Goal: Find specific page/section: Locate a particular part of the current website

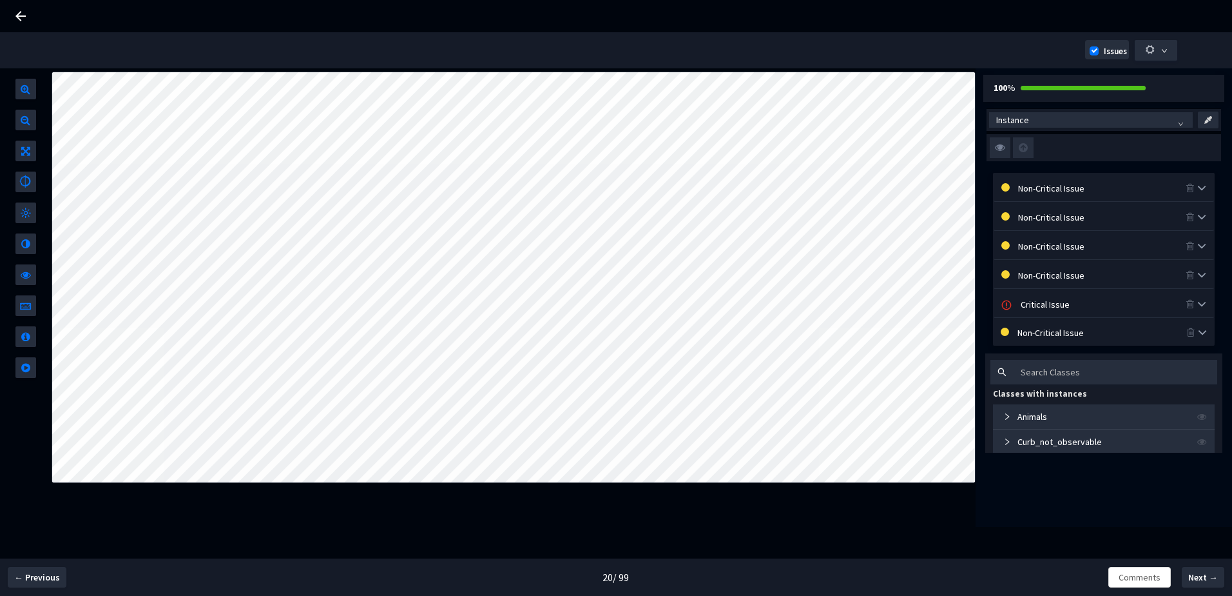
click at [1109, 194] on div "Non-Critical Issue" at bounding box center [1102, 187] width 168 height 14
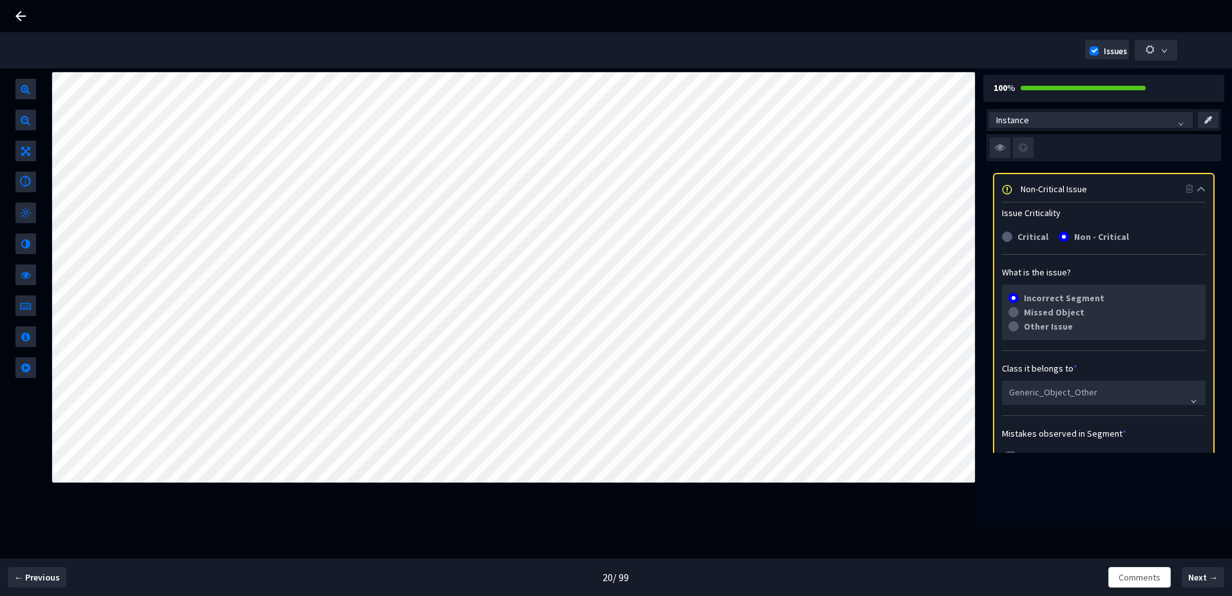
click at [1076, 189] on div "Non-Critical Issue" at bounding box center [1103, 188] width 165 height 14
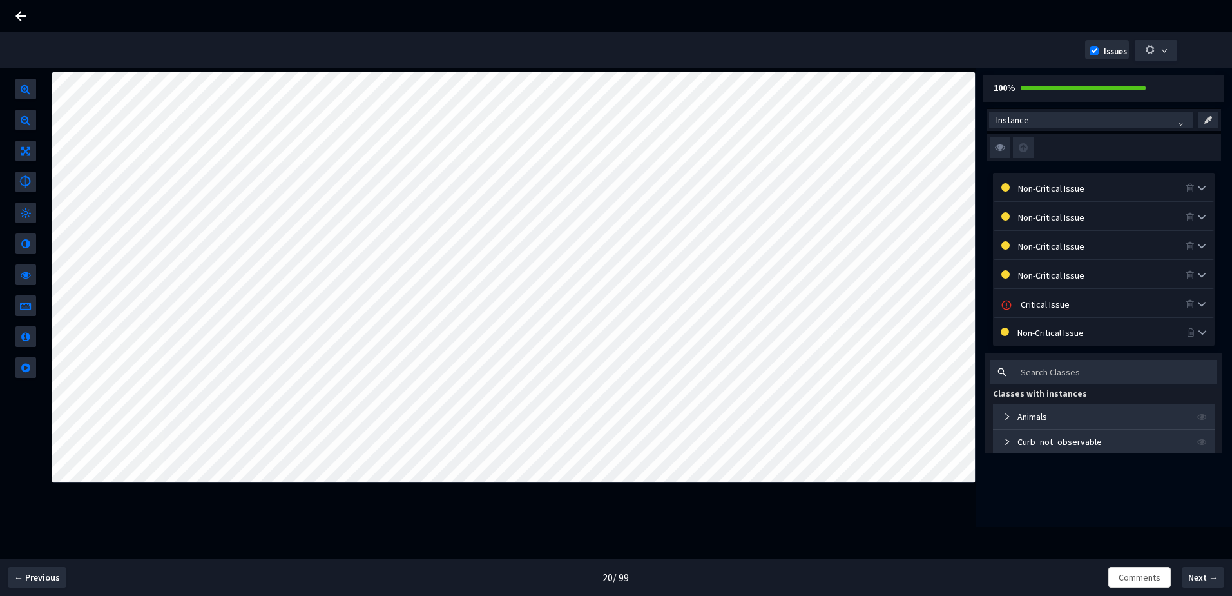
click at [1002, 150] on img at bounding box center [1000, 147] width 21 height 21
click at [0, 0] on input "checkbox" at bounding box center [0, 0] width 0 height 0
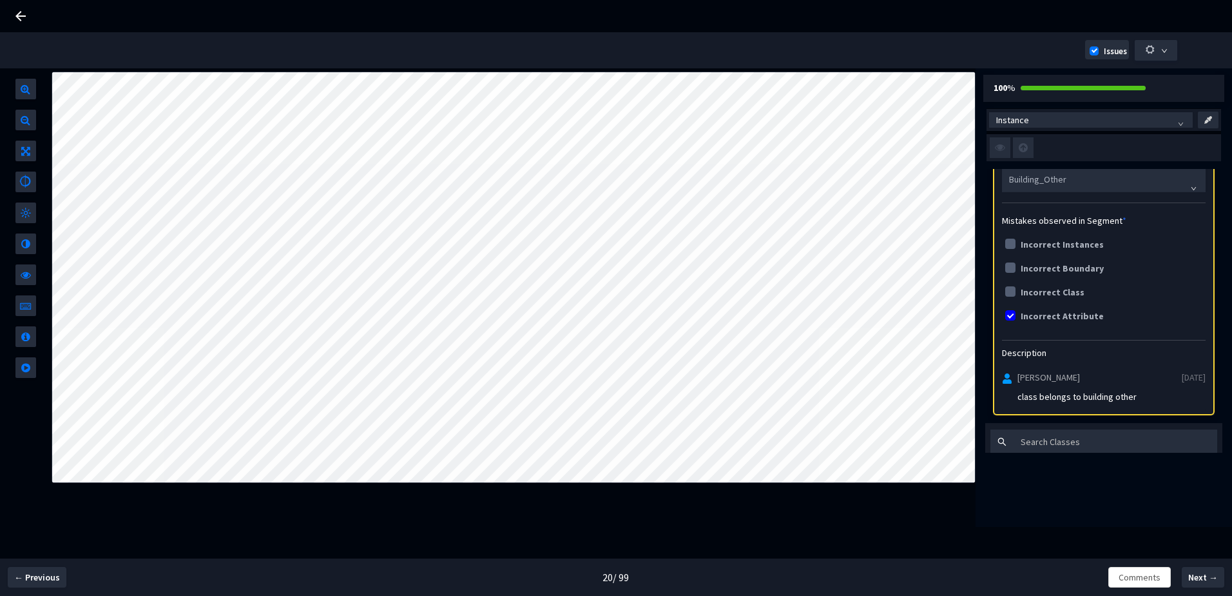
scroll to position [387, 0]
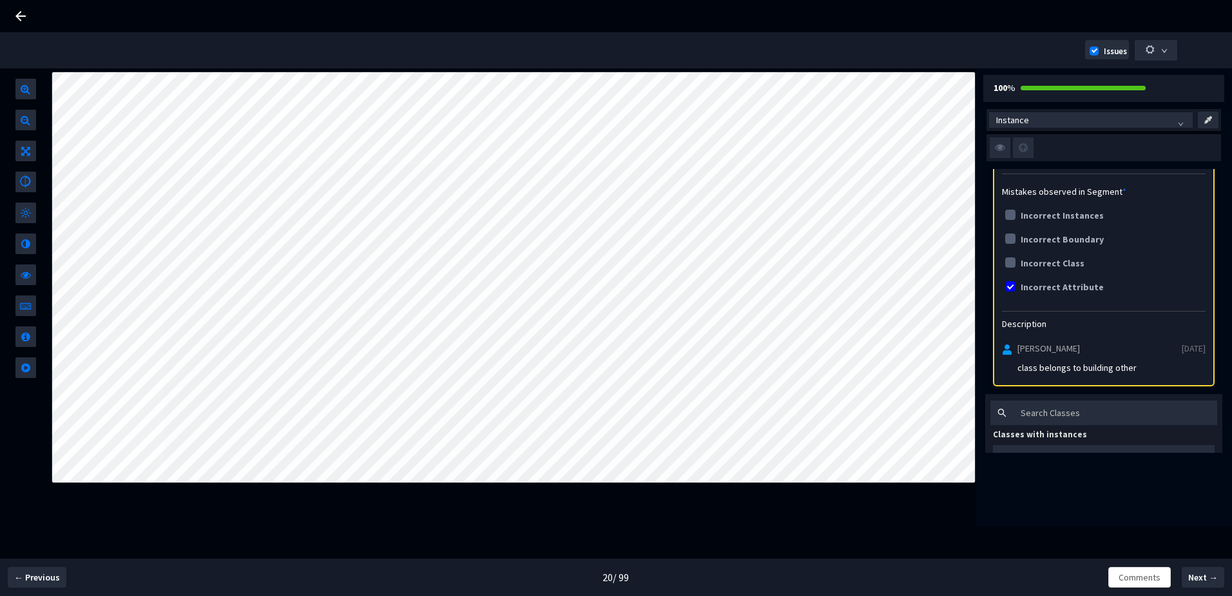
click at [997, 148] on img at bounding box center [1000, 147] width 21 height 21
click at [0, 0] on input "checkbox" at bounding box center [0, 0] width 0 height 0
click at [999, 142] on img at bounding box center [1000, 147] width 21 height 21
click at [0, 0] on input "checkbox" at bounding box center [0, 0] width 0 height 0
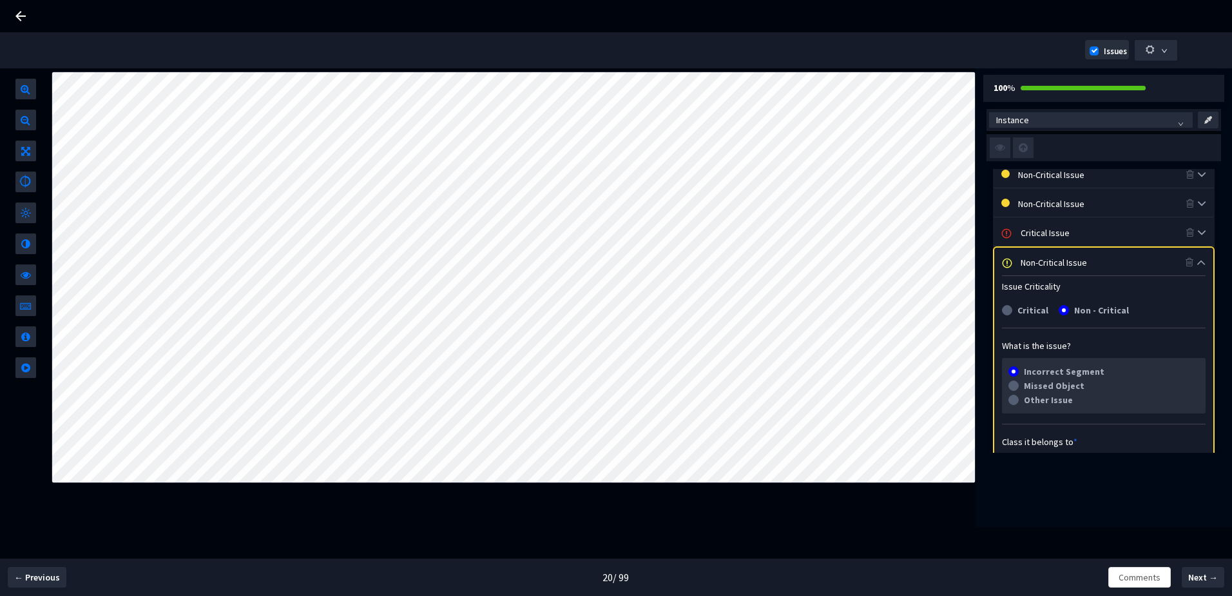
scroll to position [64, 0]
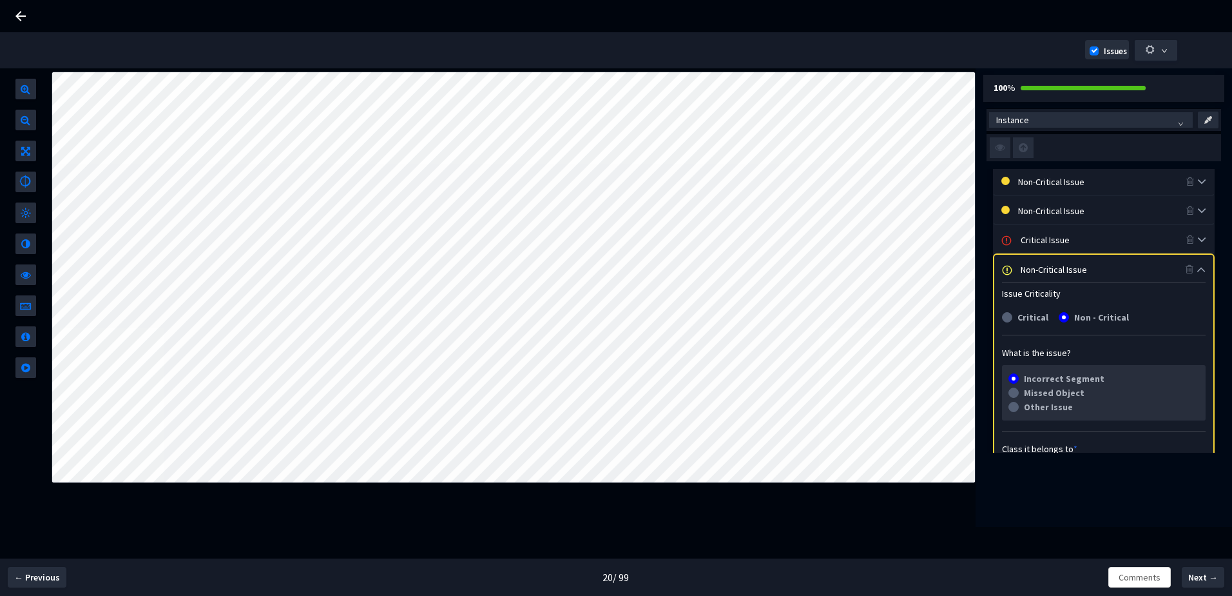
click at [1057, 269] on div "Non-Critical Issue" at bounding box center [1103, 269] width 165 height 14
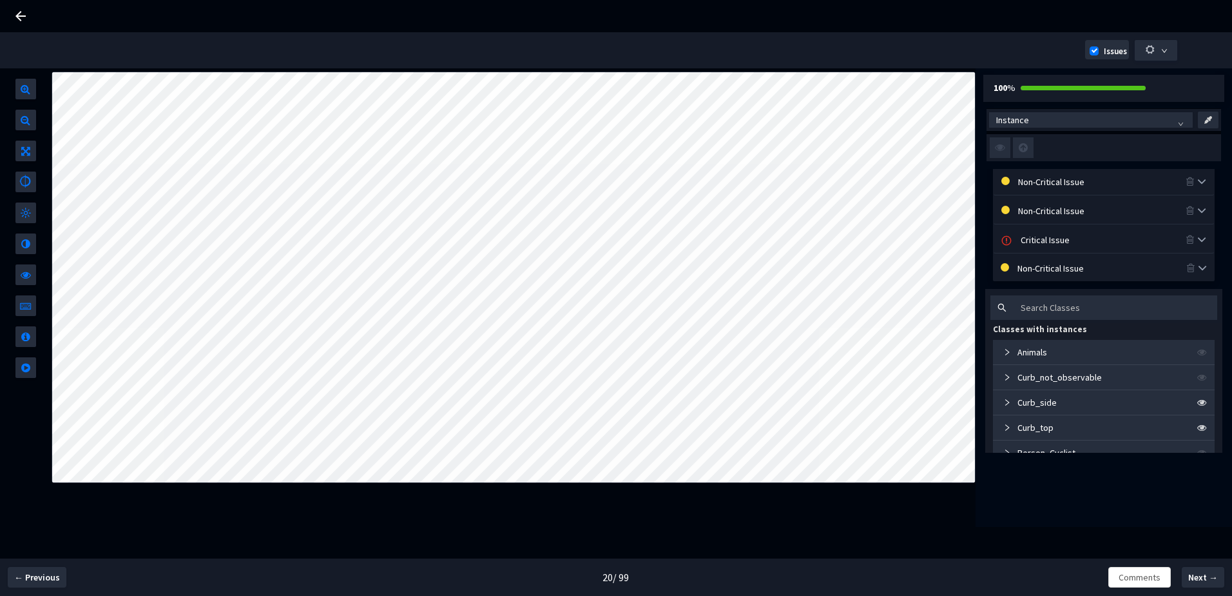
click at [1052, 235] on div "Critical Issue" at bounding box center [1103, 239] width 165 height 14
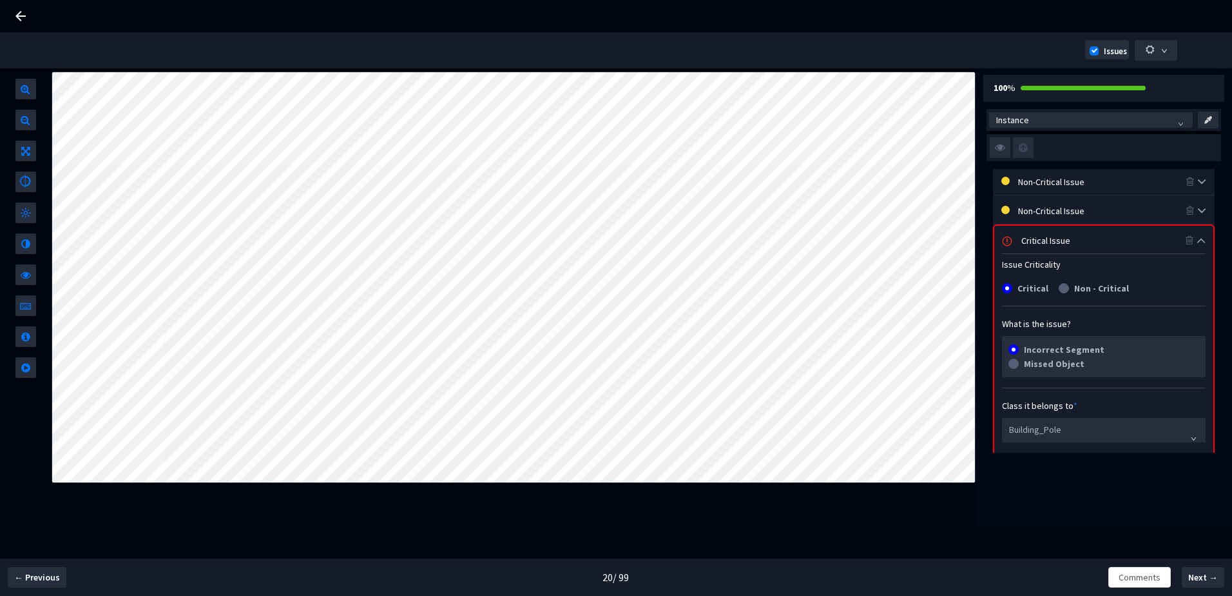
click at [993, 146] on img at bounding box center [1000, 147] width 21 height 21
click at [0, 0] on input "checkbox" at bounding box center [0, 0] width 0 height 0
click at [1001, 151] on img at bounding box center [1000, 147] width 21 height 21
click at [0, 0] on input "checkbox" at bounding box center [0, 0] width 0 height 0
click at [1001, 151] on img at bounding box center [1000, 147] width 21 height 21
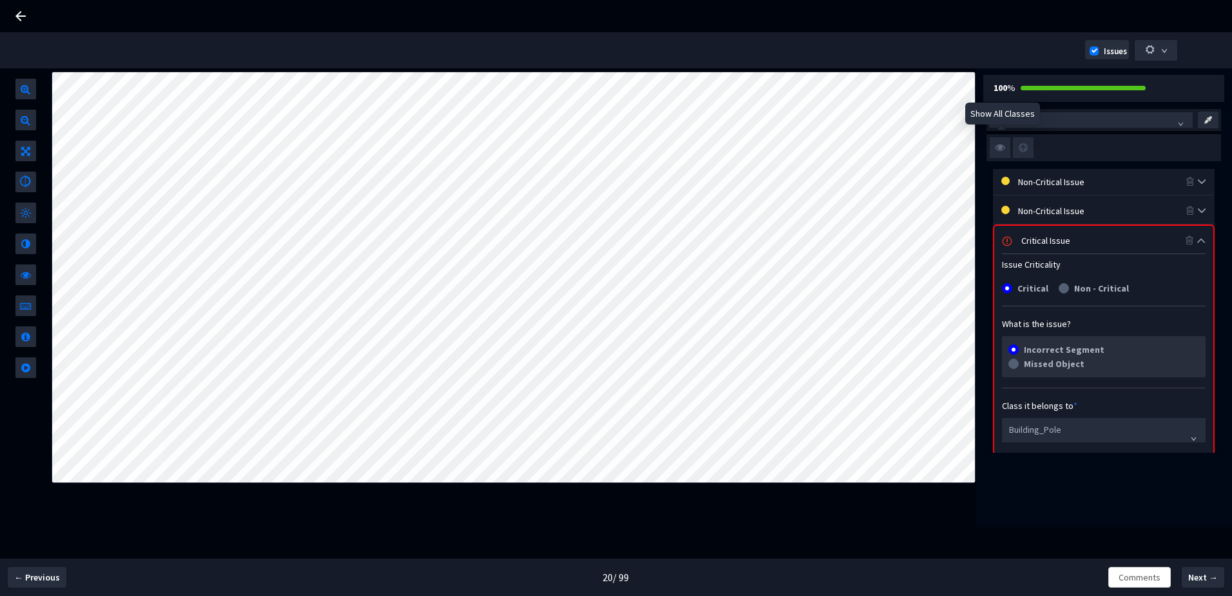
click at [0, 0] on input "checkbox" at bounding box center [0, 0] width 0 height 0
click at [1030, 242] on div "Critical Issue" at bounding box center [1104, 240] width 164 height 14
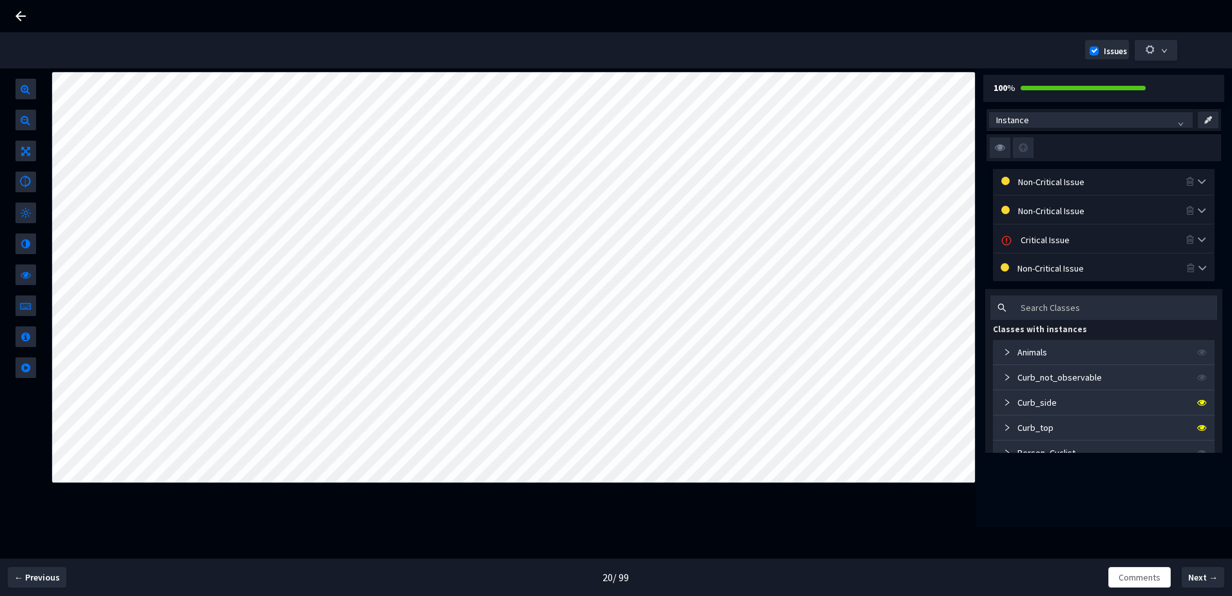
click at [1038, 211] on div "Non-Critical Issue" at bounding box center [1102, 210] width 168 height 14
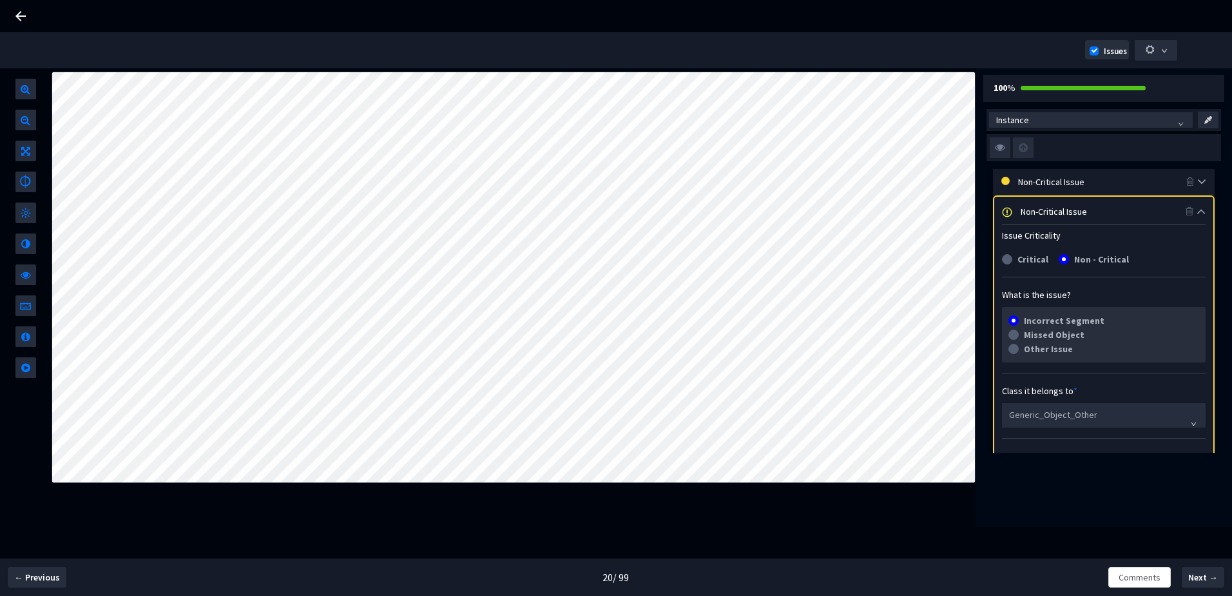
click at [1045, 217] on div "Non-Critical Issue" at bounding box center [1103, 211] width 165 height 14
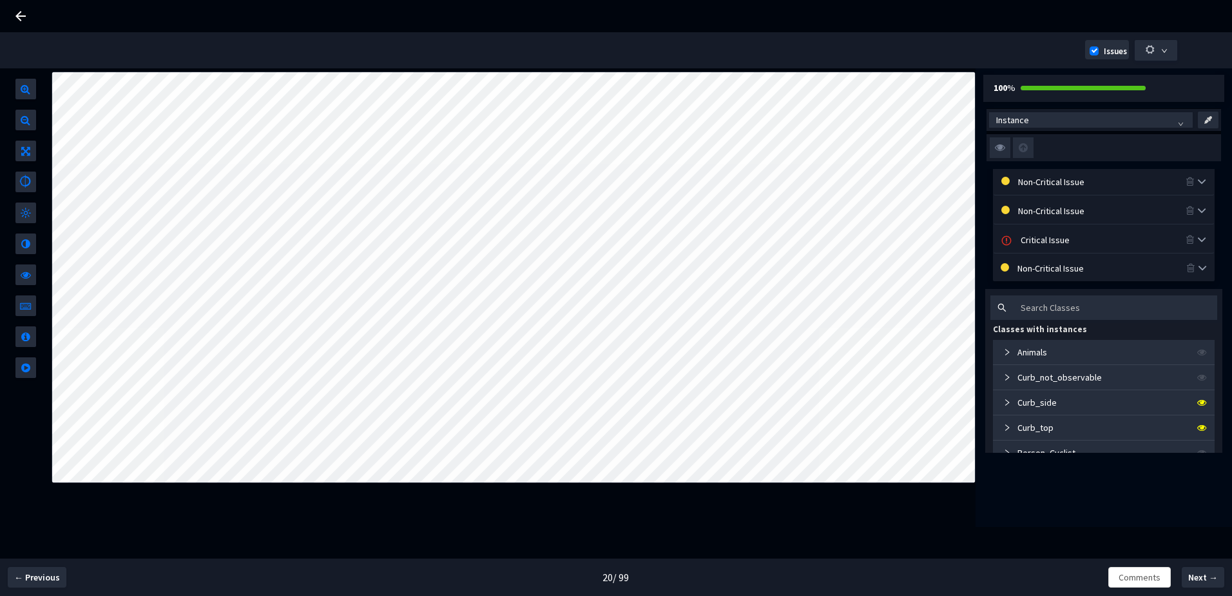
click at [1048, 185] on div "Non-Critical Issue" at bounding box center [1102, 181] width 168 height 14
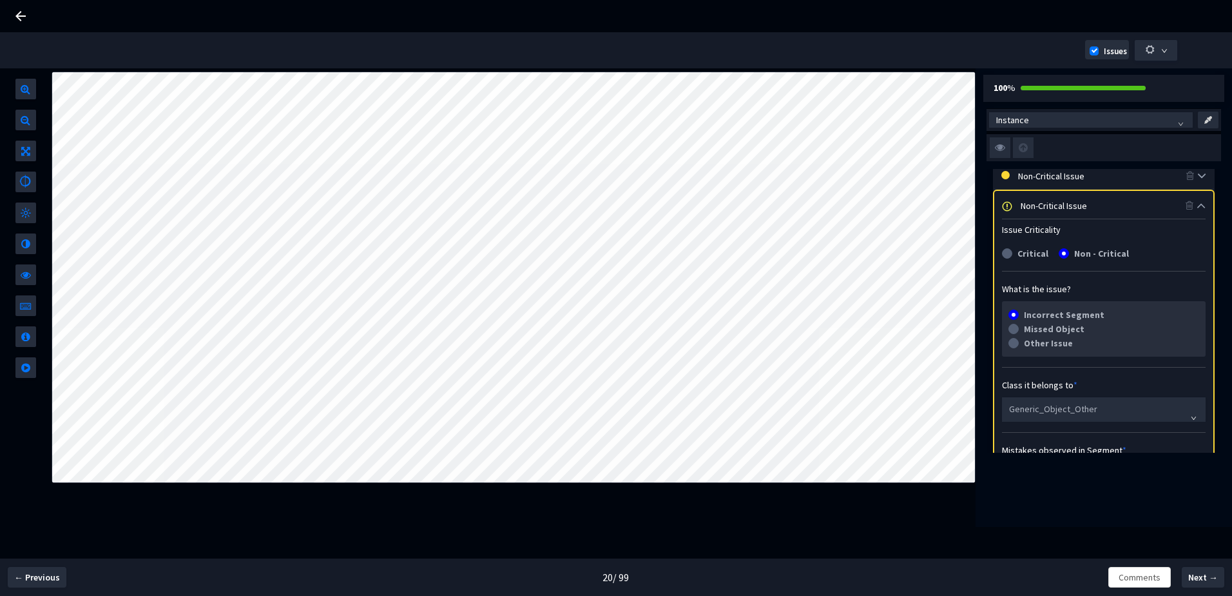
scroll to position [1, 0]
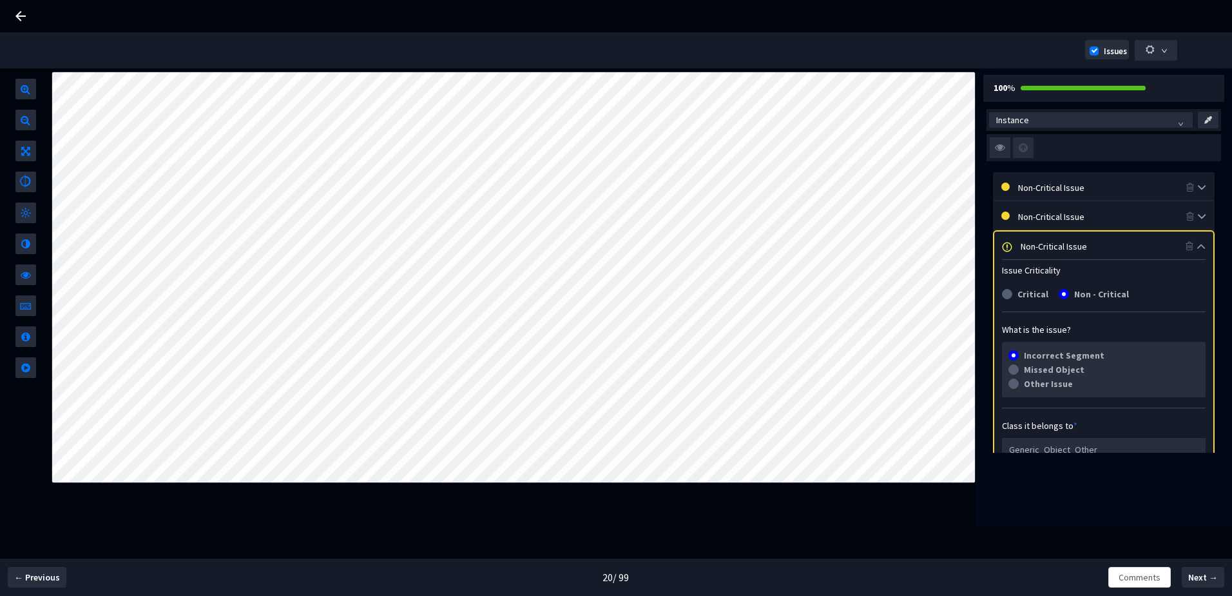
click at [1047, 229] on div "Non-Critical Issue" at bounding box center [1104, 216] width 220 height 28
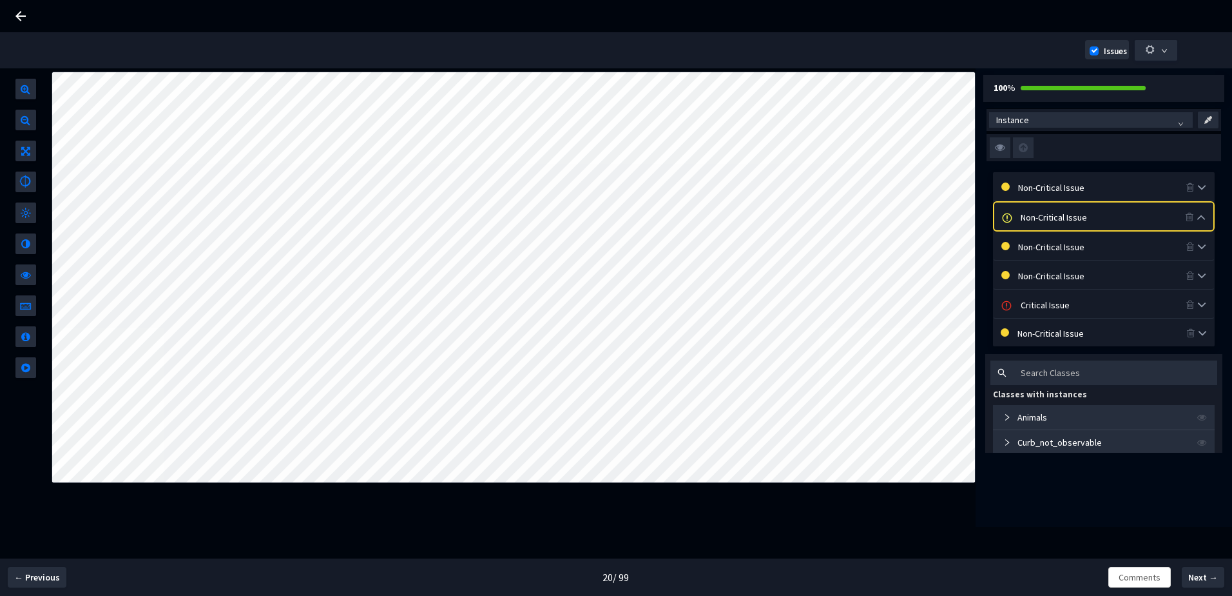
click at [1049, 215] on div "Non-Critical Issue" at bounding box center [1103, 216] width 165 height 14
click at [1049, 215] on div "Non-Critical Issue" at bounding box center [1102, 216] width 168 height 14
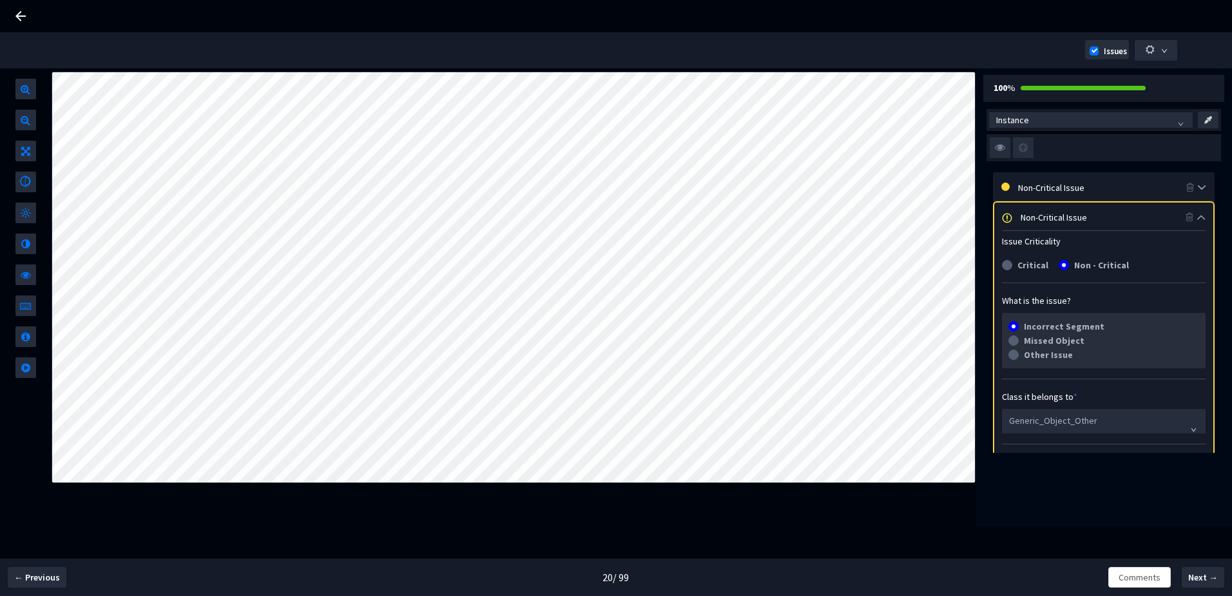
click at [1050, 214] on div "Non-Critical Issue" at bounding box center [1103, 216] width 165 height 14
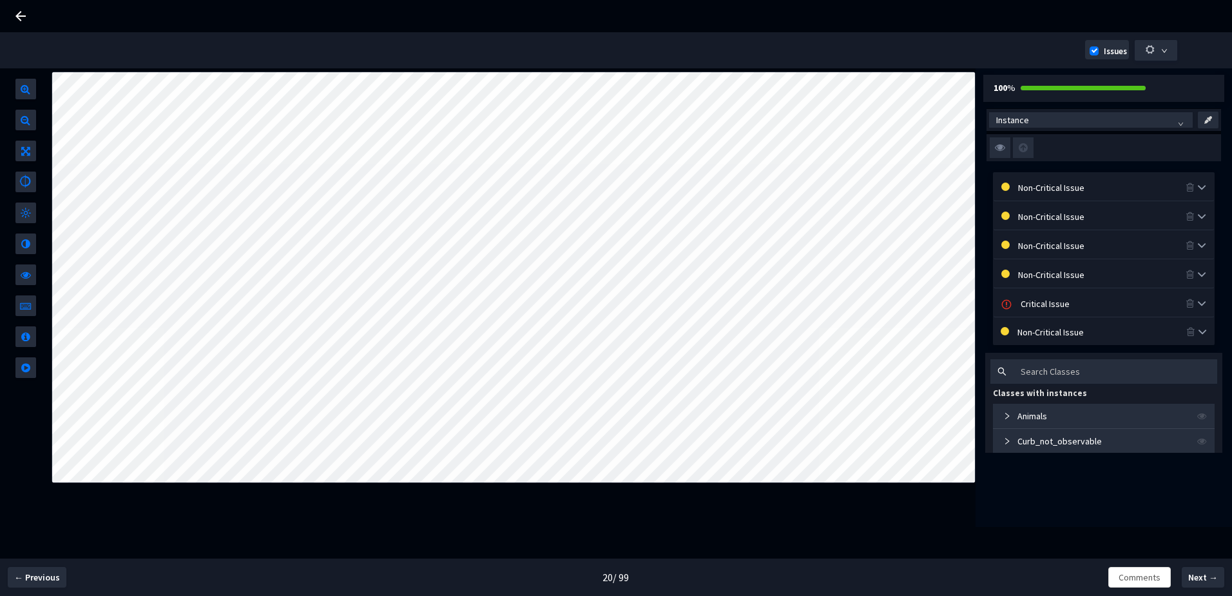
click at [1049, 195] on div "Non-Critical Issue" at bounding box center [1104, 187] width 220 height 28
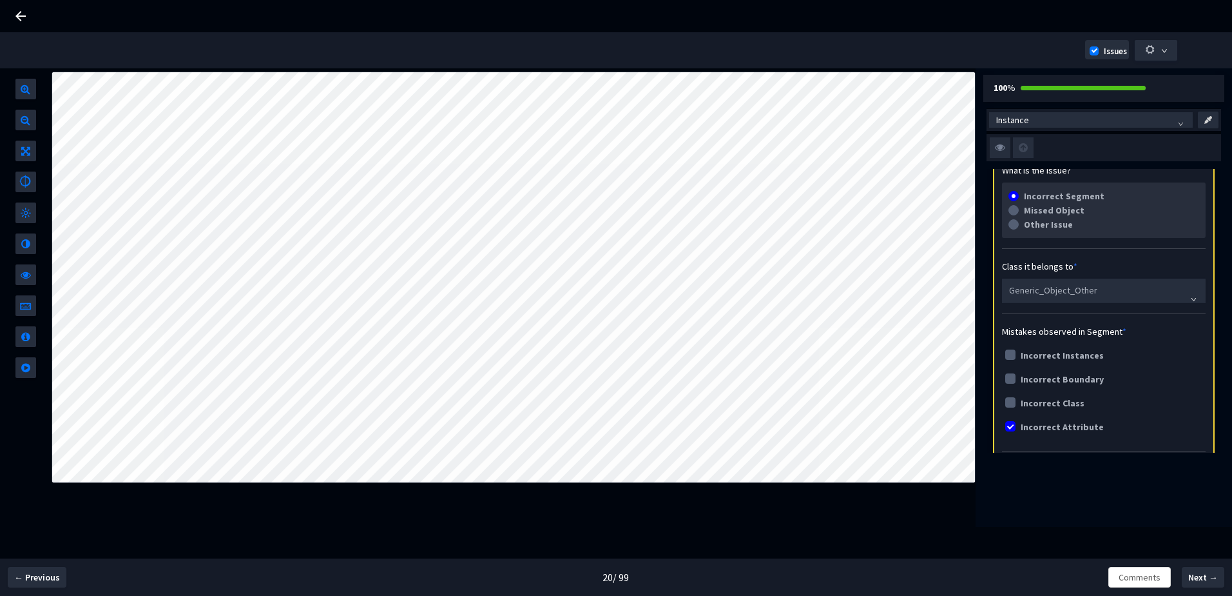
scroll to position [0, 0]
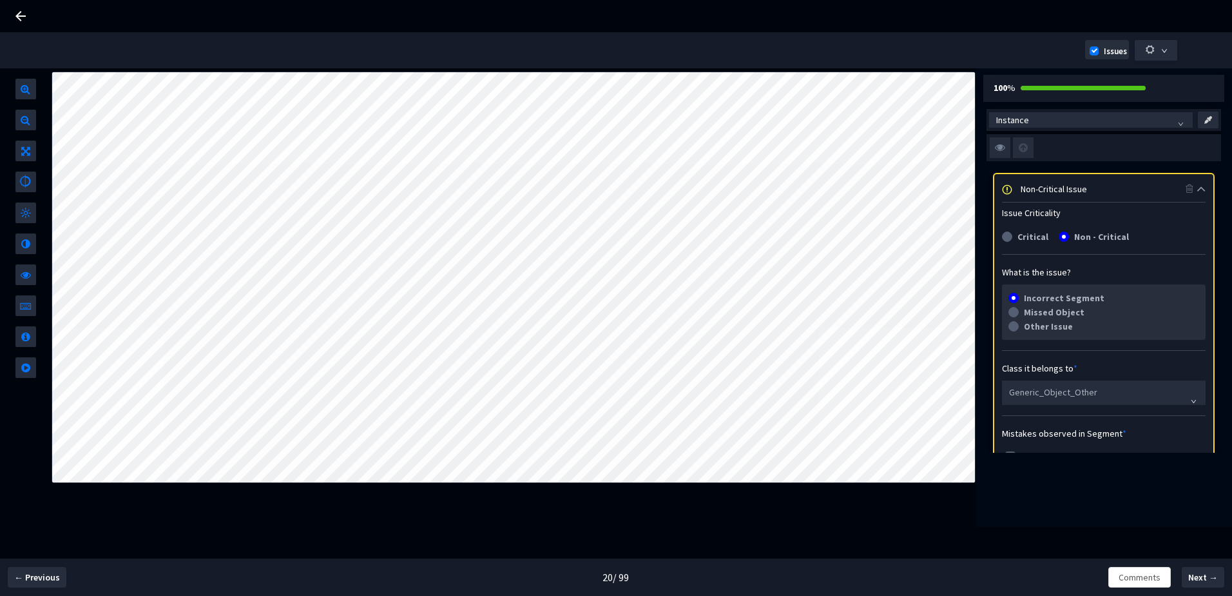
click at [1051, 193] on div "Non-Critical Issue" at bounding box center [1103, 188] width 165 height 14
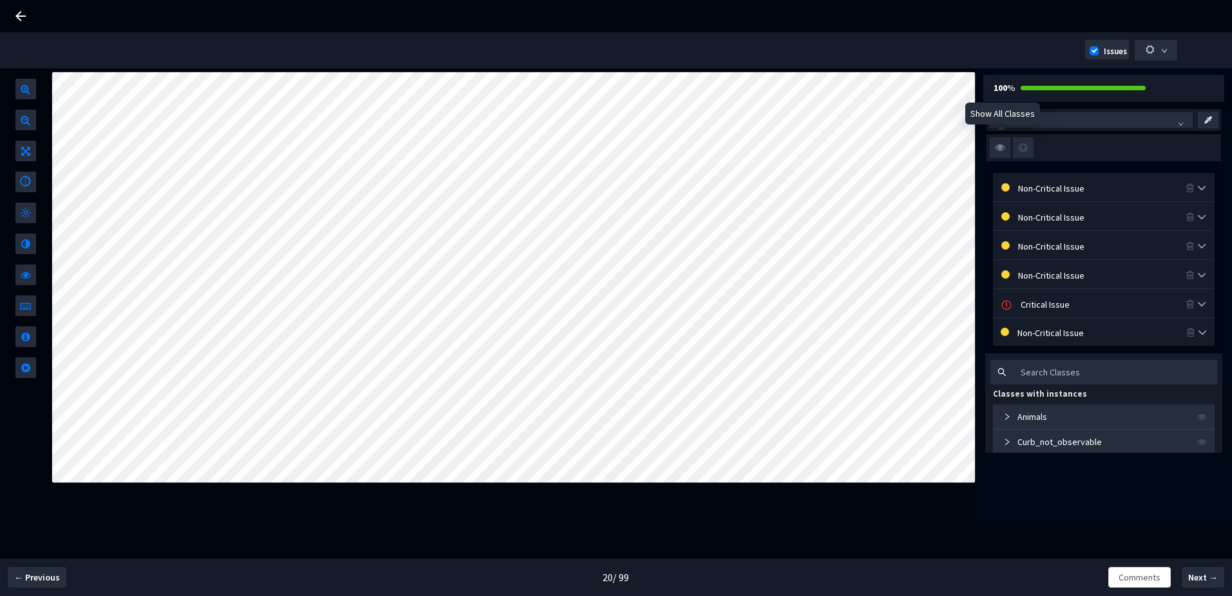
click at [998, 152] on img at bounding box center [1000, 147] width 21 height 21
click at [0, 0] on input "checkbox" at bounding box center [0, 0] width 0 height 0
click at [997, 150] on img at bounding box center [1000, 147] width 21 height 21
click at [0, 0] on input "checkbox" at bounding box center [0, 0] width 0 height 0
